Goal: Information Seeking & Learning: Understand process/instructions

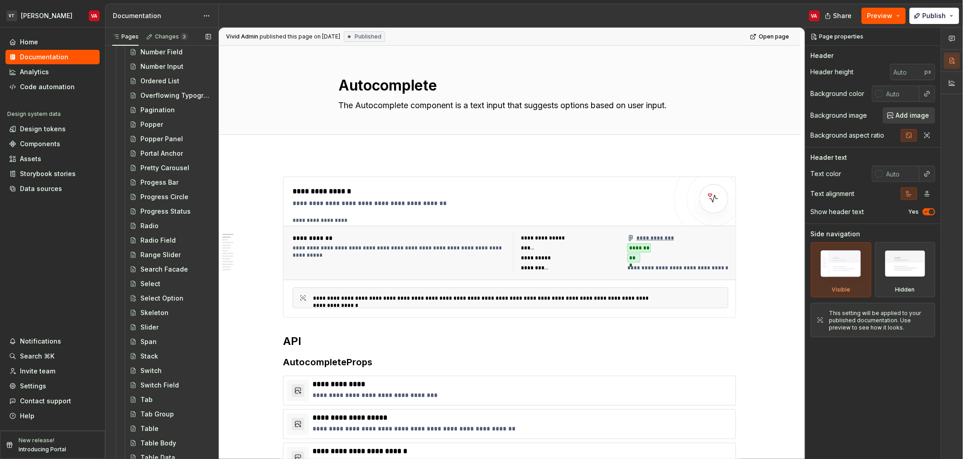
scroll to position [1366, 0]
click at [154, 173] on div "Select" at bounding box center [150, 170] width 20 height 9
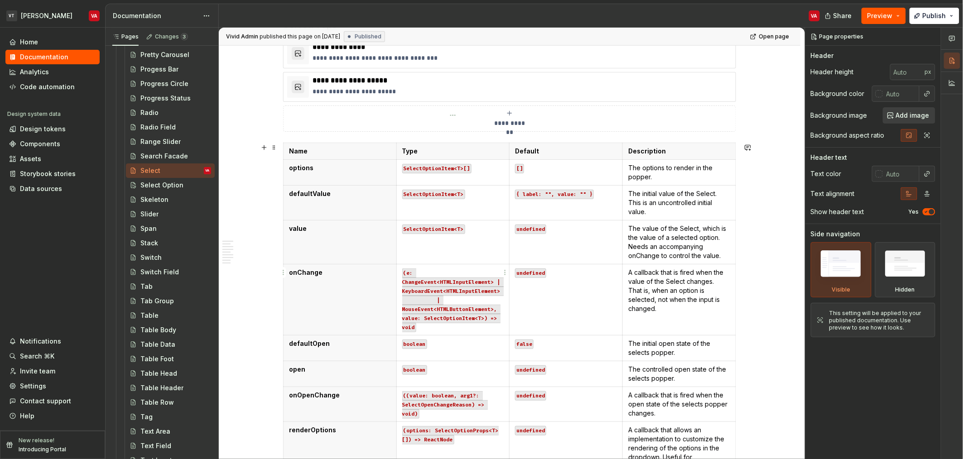
scroll to position [377, 0]
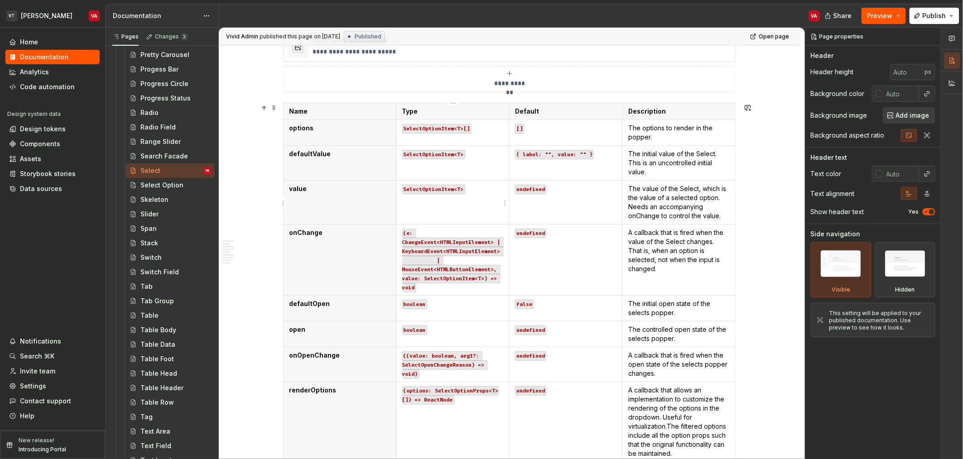
click at [462, 192] on code "SelectOptionItem<T>" at bounding box center [433, 190] width 63 height 10
type textarea "*"
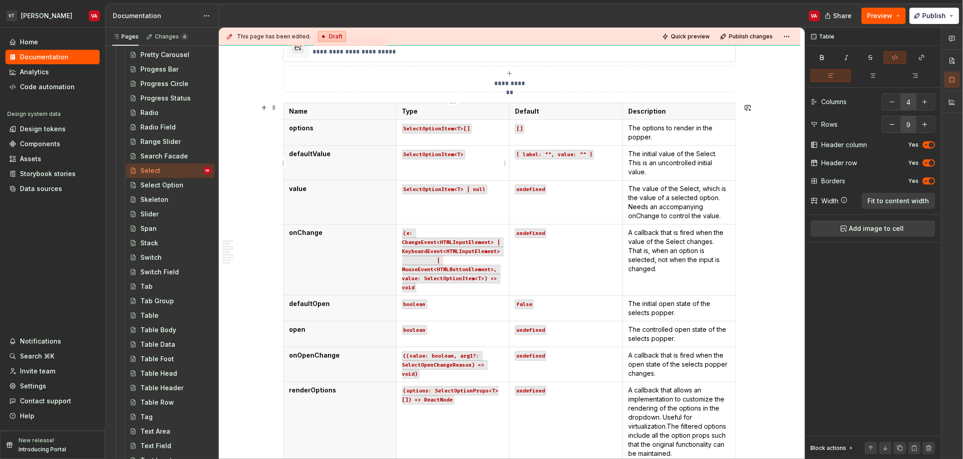
click at [462, 150] on code "SelectOptionItem<T>" at bounding box center [433, 155] width 63 height 10
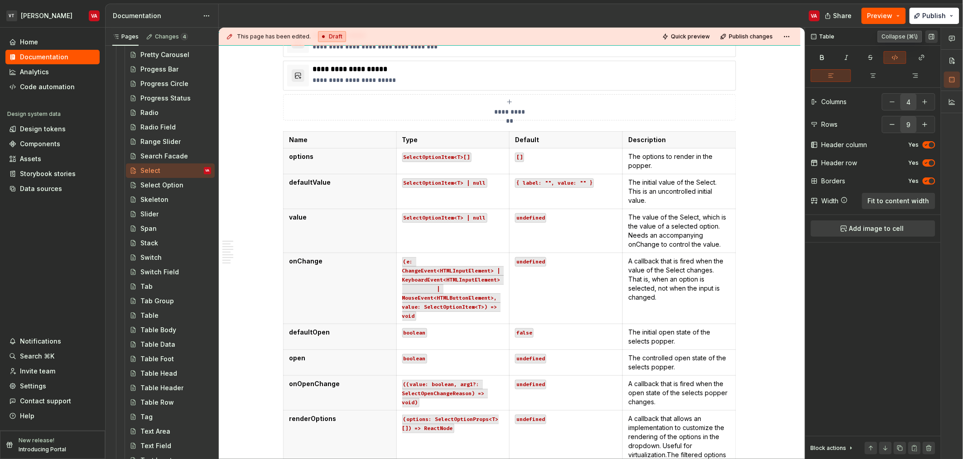
scroll to position [347, 0]
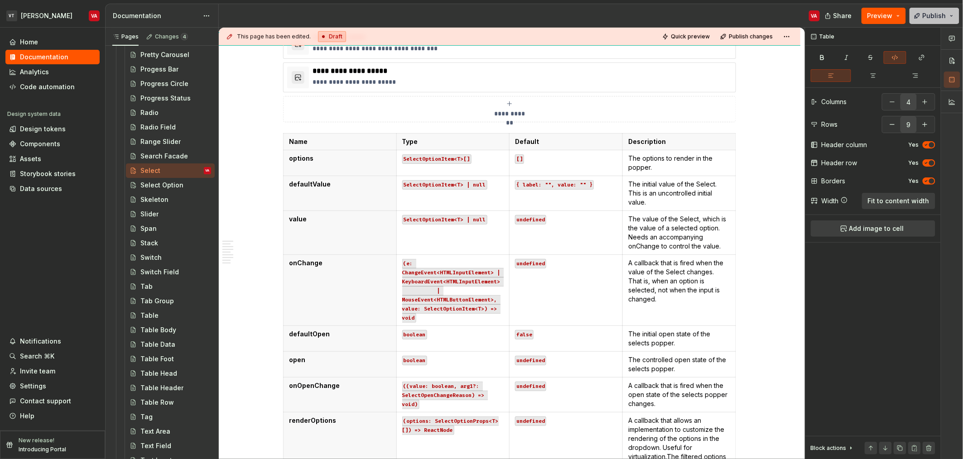
click at [945, 13] on span "Publish" at bounding box center [935, 15] width 24 height 9
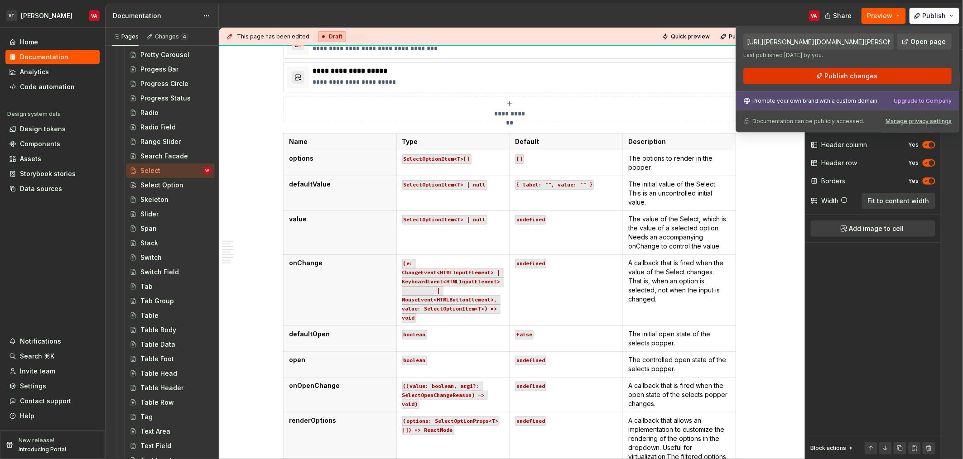
click at [824, 78] on button "Publish changes" at bounding box center [847, 76] width 208 height 16
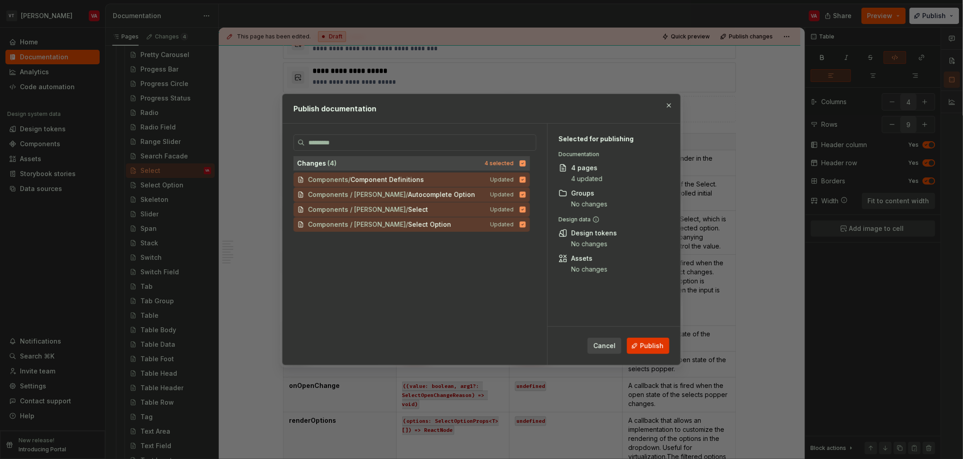
click at [653, 349] on span "Publish" at bounding box center [652, 345] width 24 height 9
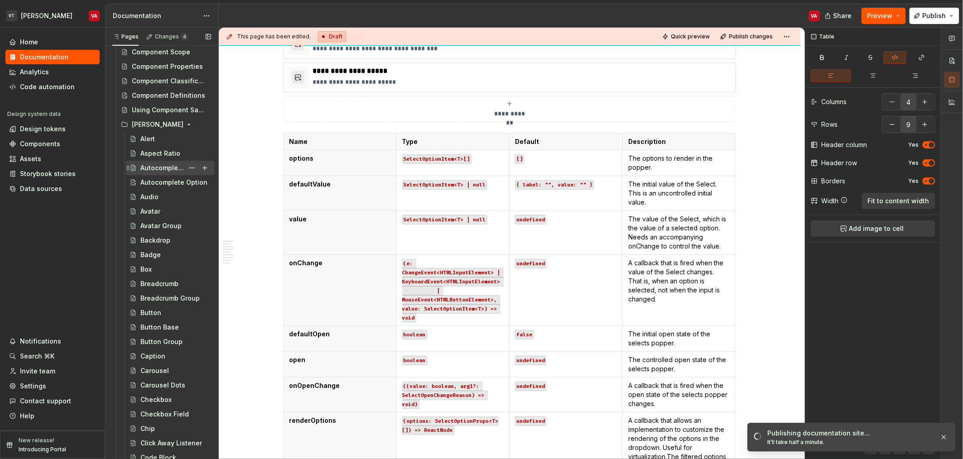
scroll to position [166, 0]
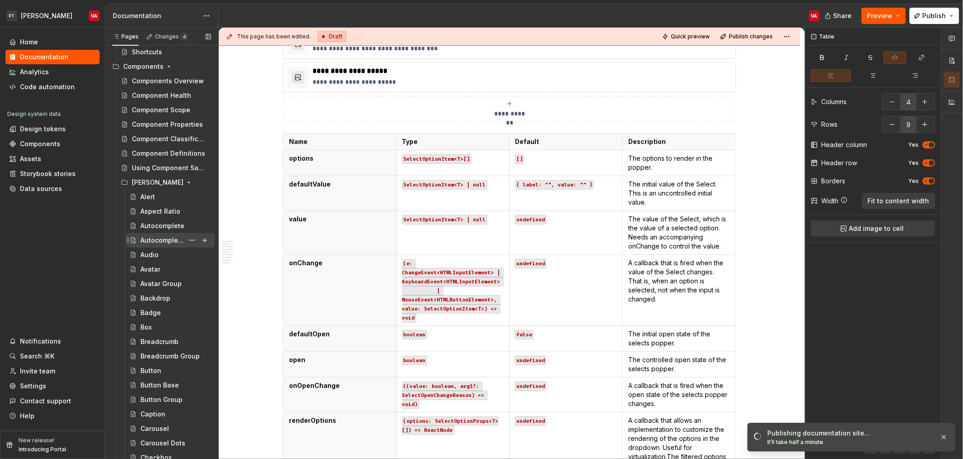
click at [155, 241] on div "Autocomplete Option" at bounding box center [161, 240] width 43 height 9
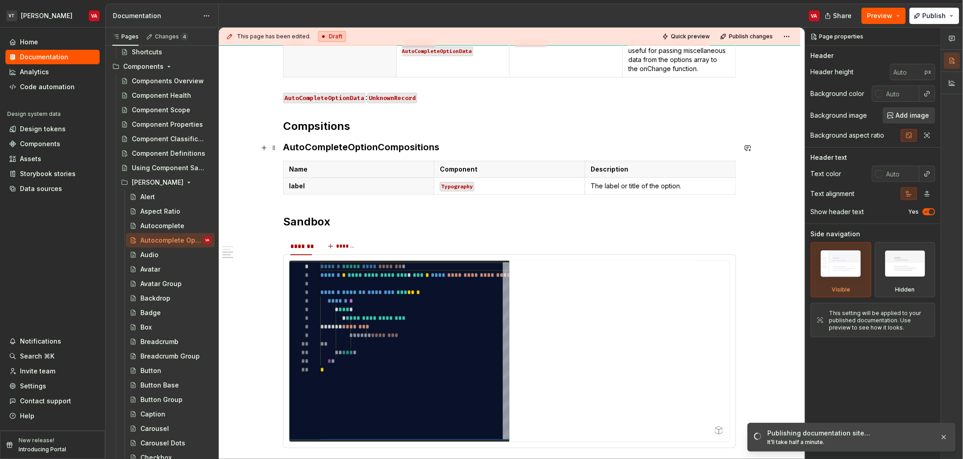
scroll to position [581, 0]
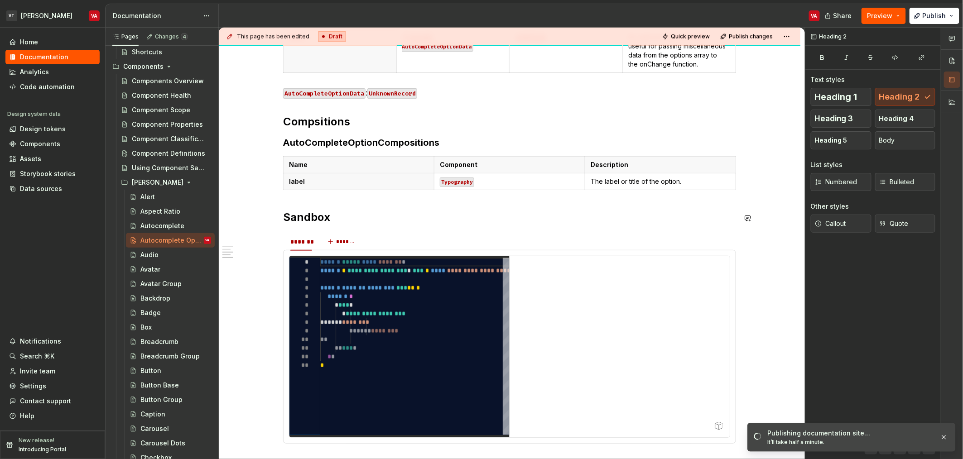
drag, startPoint x: 382, startPoint y: 209, endPoint x: 382, endPoint y: 203, distance: 6.4
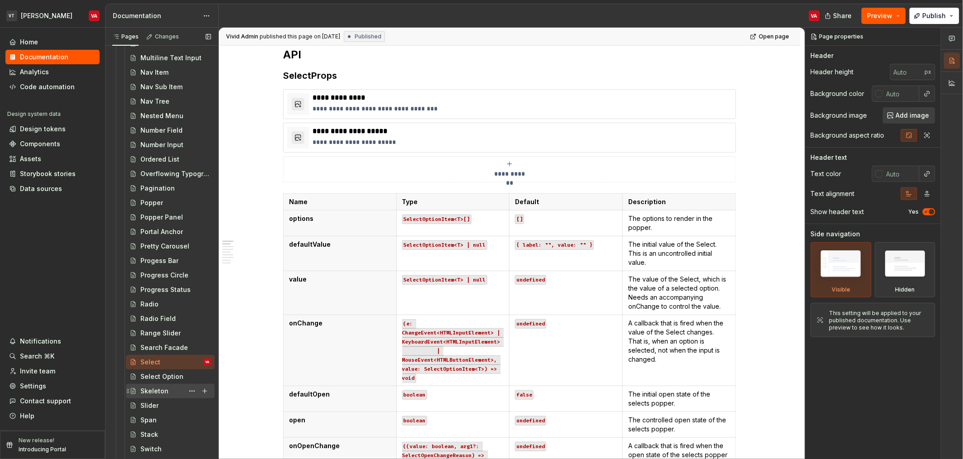
scroll to position [1200, 0]
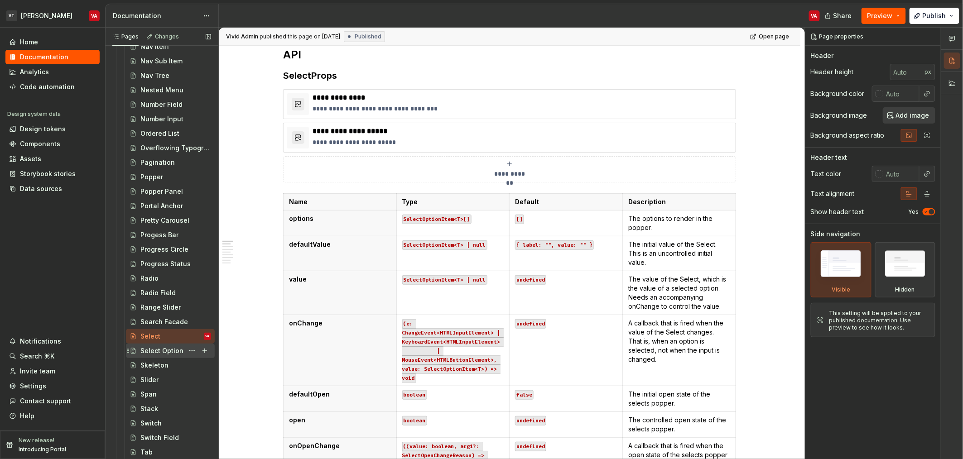
click at [143, 350] on div "Select Option" at bounding box center [161, 350] width 43 height 9
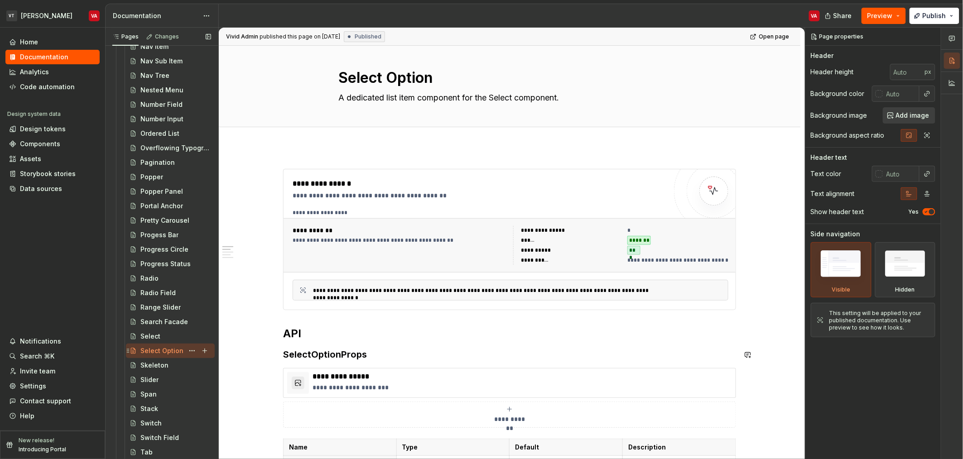
scroll to position [23, 0]
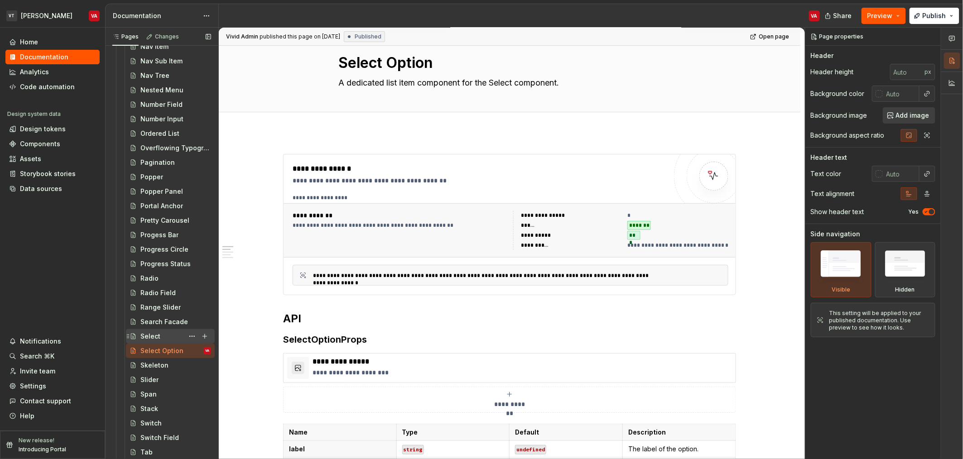
click at [144, 336] on div "Select" at bounding box center [150, 336] width 20 height 9
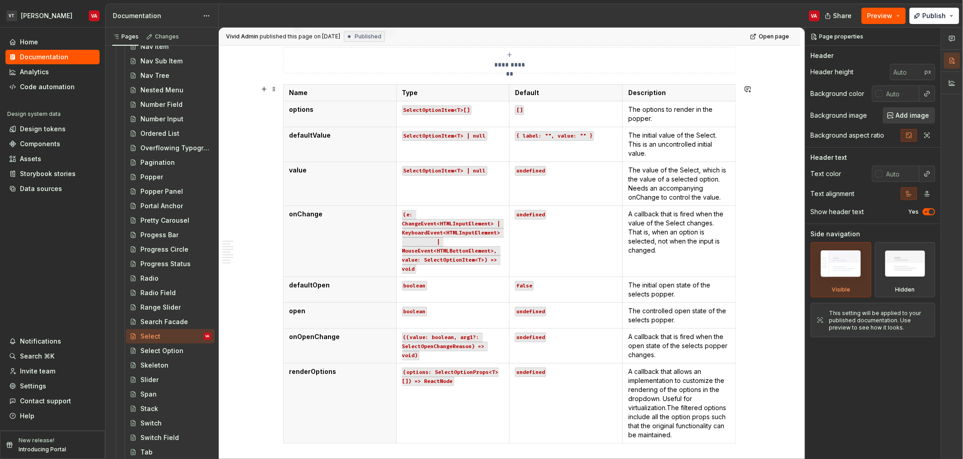
scroll to position [400, 0]
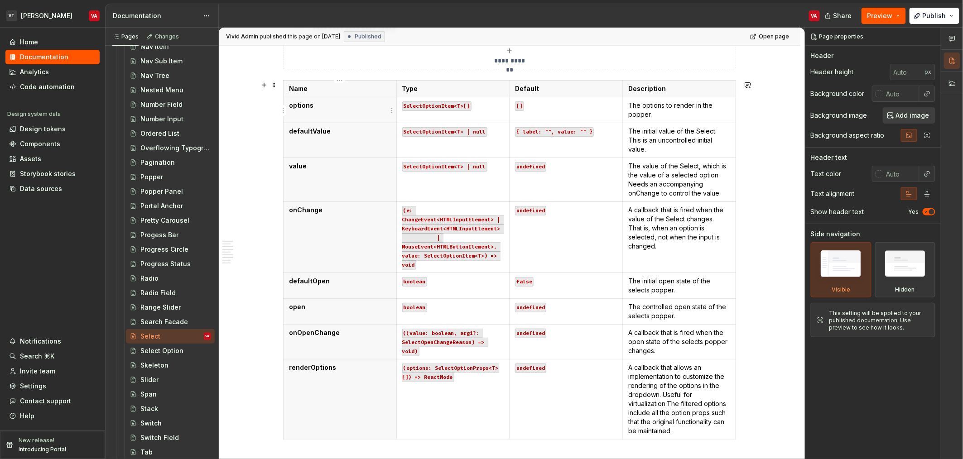
click at [342, 108] on p "options" at bounding box center [340, 105] width 102 height 9
type textarea "*"
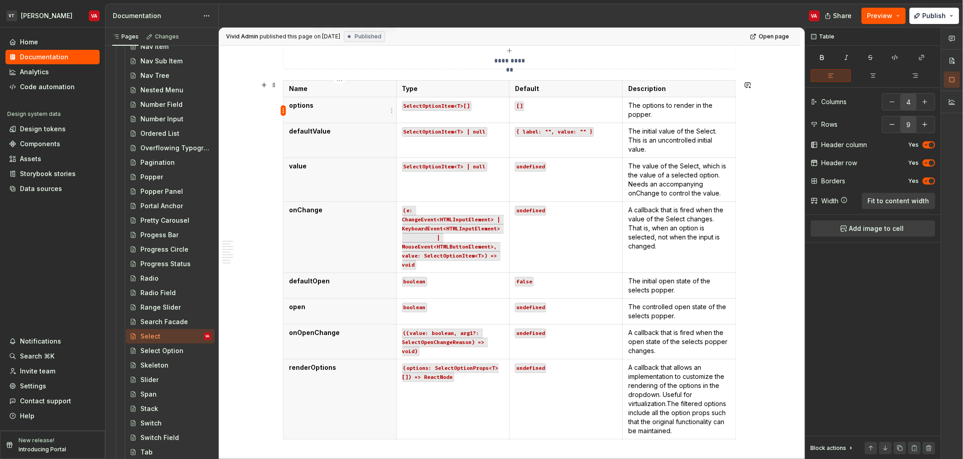
click at [283, 109] on html "VT [PERSON_NAME] VA Home Documentation Analytics Code automation Design system …" at bounding box center [481, 229] width 963 height 459
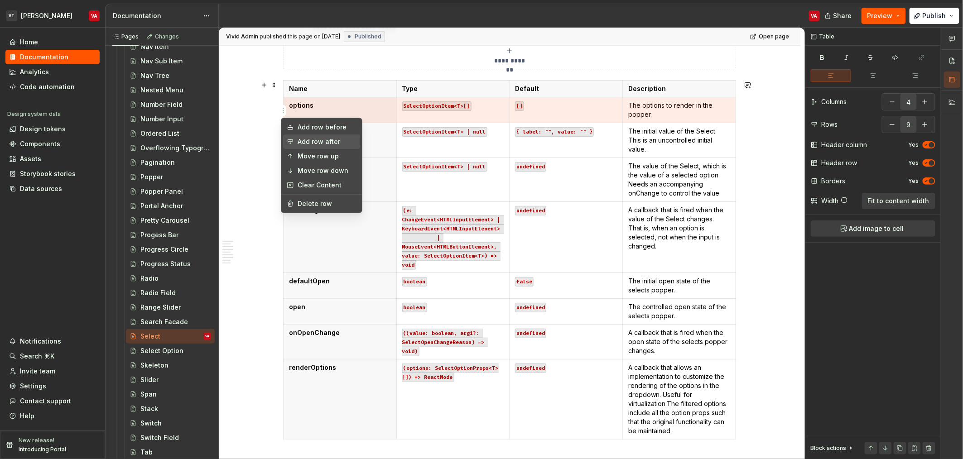
click at [324, 141] on div "Add row after" at bounding box center [327, 141] width 59 height 9
type input "10"
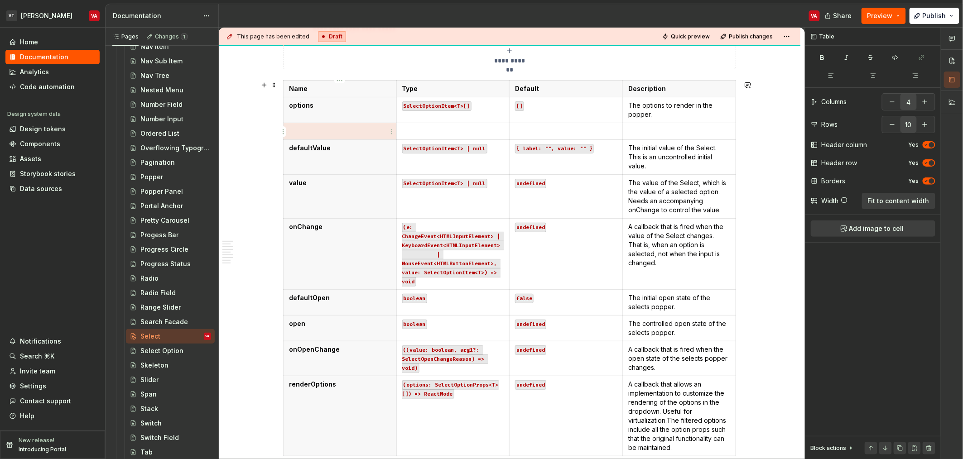
click at [323, 134] on p at bounding box center [340, 131] width 102 height 9
type textarea "*"
drag, startPoint x: 465, startPoint y: 110, endPoint x: 409, endPoint y: 109, distance: 55.7
click at [409, 109] on code "SelectOptionItem<T>[]" at bounding box center [436, 106] width 69 height 10
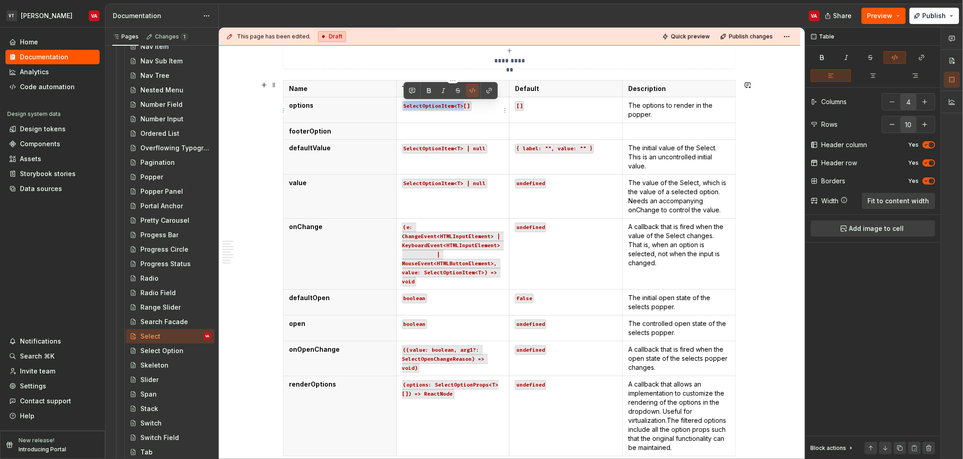
drag, startPoint x: 404, startPoint y: 105, endPoint x: 462, endPoint y: 102, distance: 58.1
click at [462, 102] on code "SelectOptionItem<T>[]" at bounding box center [436, 106] width 69 height 10
copy code "SelectOptionItem<T>"
click at [441, 129] on p at bounding box center [453, 131] width 102 height 9
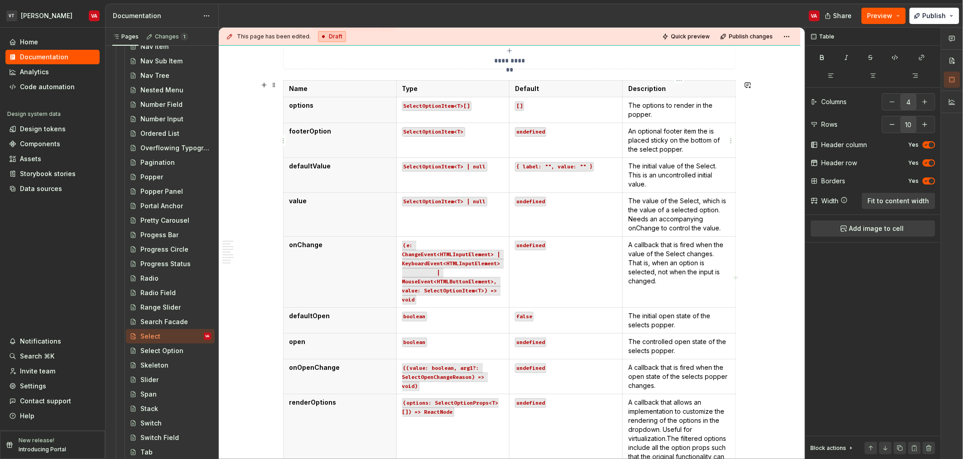
click at [706, 132] on p "An optional footer item the is placed sticky on the bottom of the select popper." at bounding box center [679, 140] width 102 height 27
click at [454, 132] on code "SelectOptionItem<T>" at bounding box center [433, 132] width 63 height 10
click at [442, 130] on code "SelectOptionProps" at bounding box center [430, 132] width 57 height 10
copy code "SelectOptionProps"
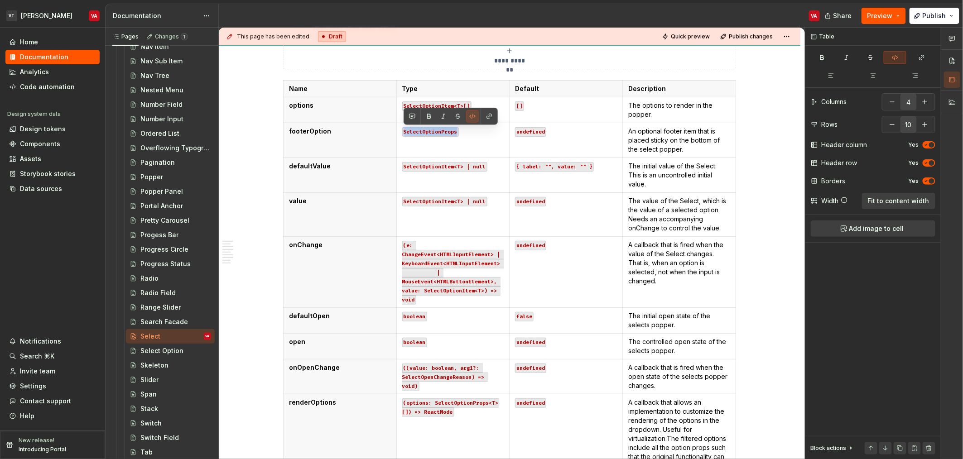
type textarea "*"
click at [284, 142] on html "VT [PERSON_NAME] VA Home Documentation Analytics Code automation Design system …" at bounding box center [481, 229] width 963 height 459
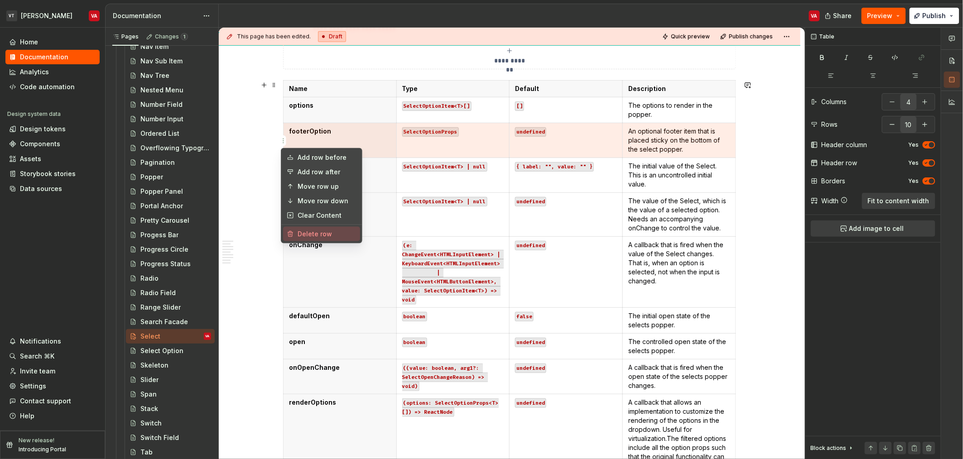
click at [307, 236] on div "Delete row" at bounding box center [327, 234] width 59 height 9
type input "9"
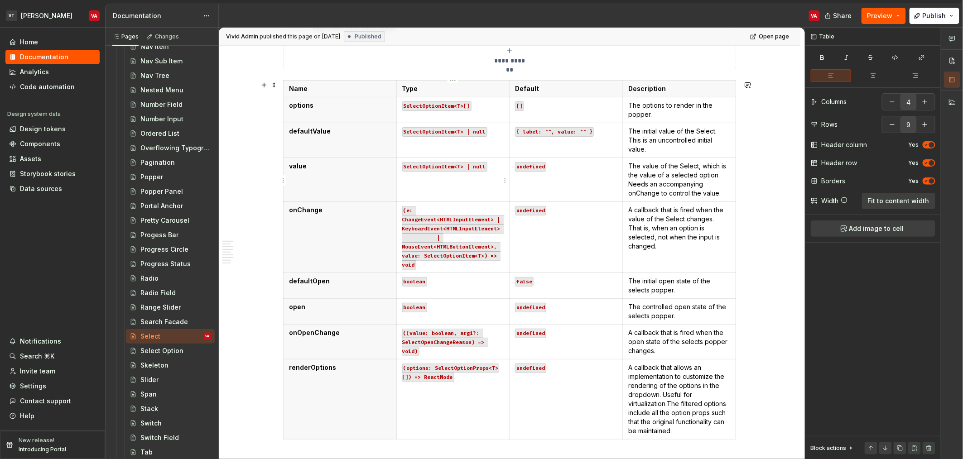
type textarea "*"
